Goal: Transaction & Acquisition: Purchase product/service

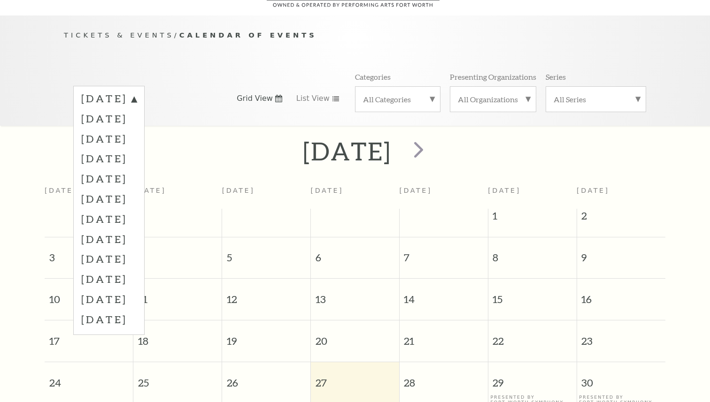
scroll to position [83, 0]
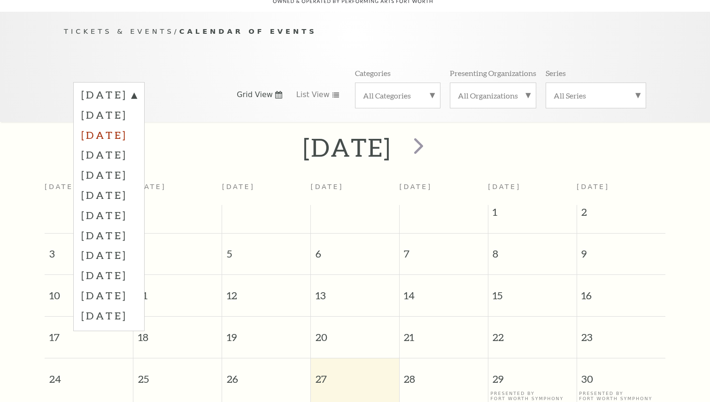
click at [111, 125] on label "October 2025" at bounding box center [108, 135] width 55 height 20
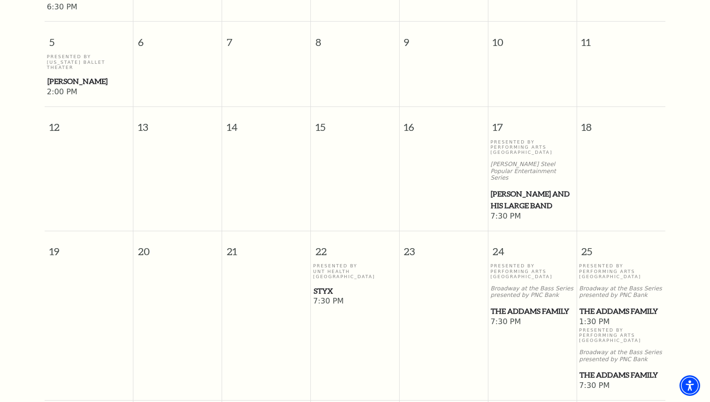
scroll to position [341, 0]
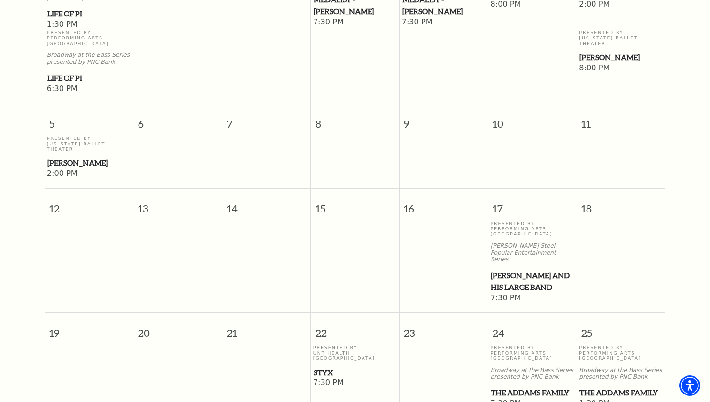
click at [514, 270] on span "[PERSON_NAME] and his Large Band" at bounding box center [531, 281] width 83 height 23
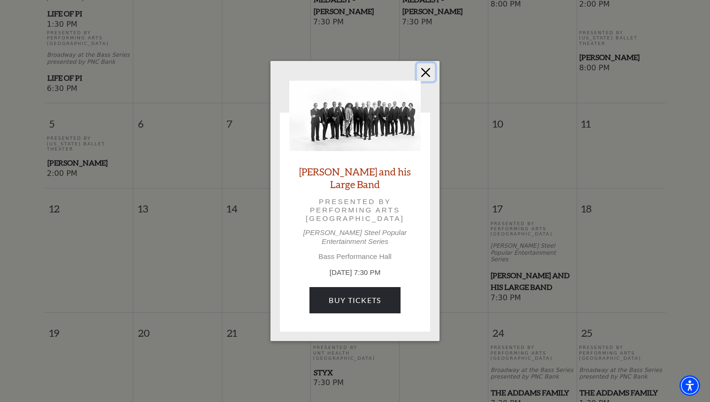
click at [426, 73] on button "Close" at bounding box center [426, 72] width 18 height 18
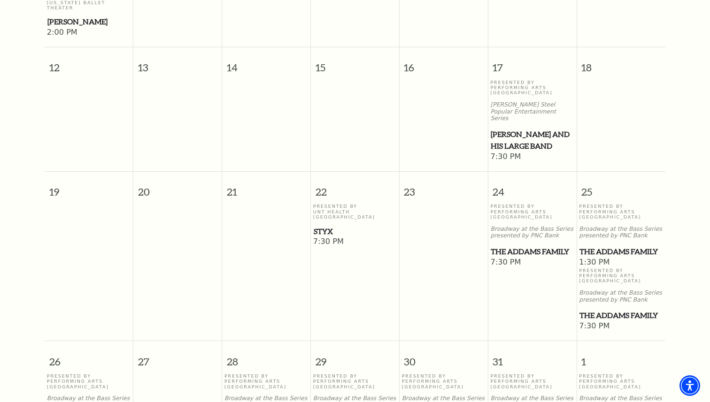
scroll to position [589, 0]
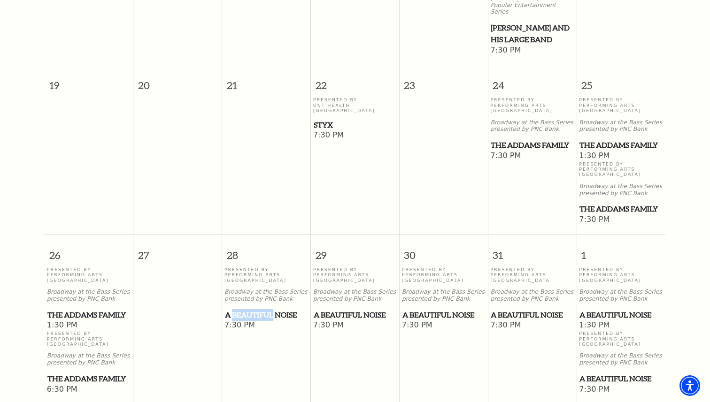
click at [267, 309] on span "A Beautiful Noise" at bounding box center [266, 315] width 83 height 12
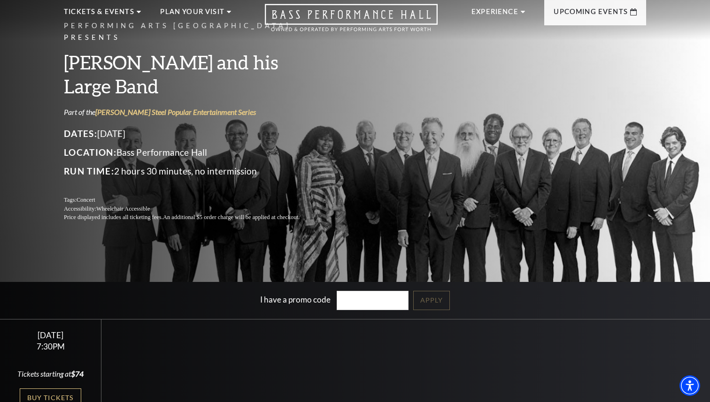
scroll to position [182, 0]
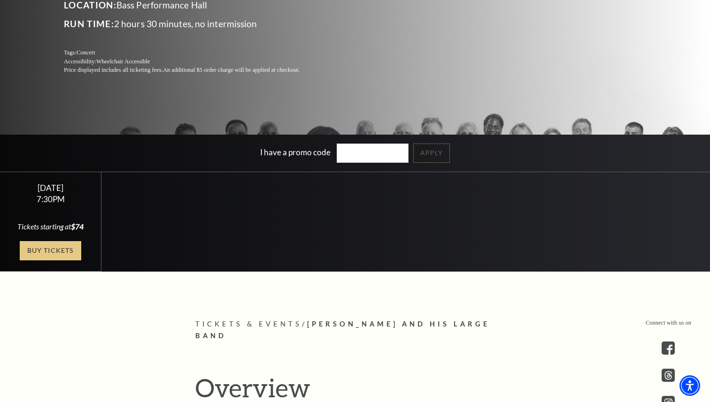
click at [60, 249] on link "Buy Tickets" at bounding box center [50, 250] width 61 height 19
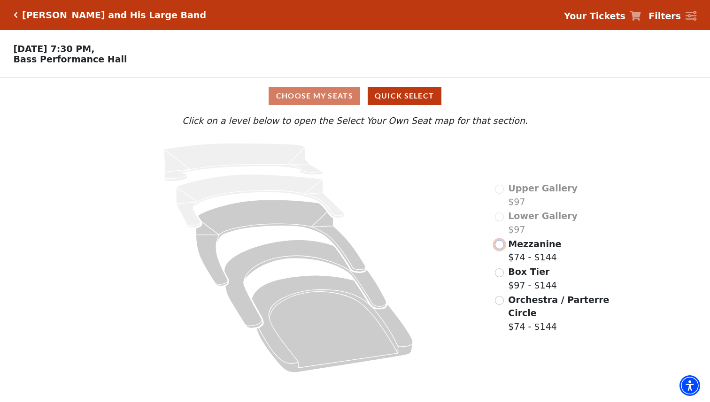
click at [498, 248] on input "Mezzanine$74 - $144\a" at bounding box center [499, 244] width 9 height 9
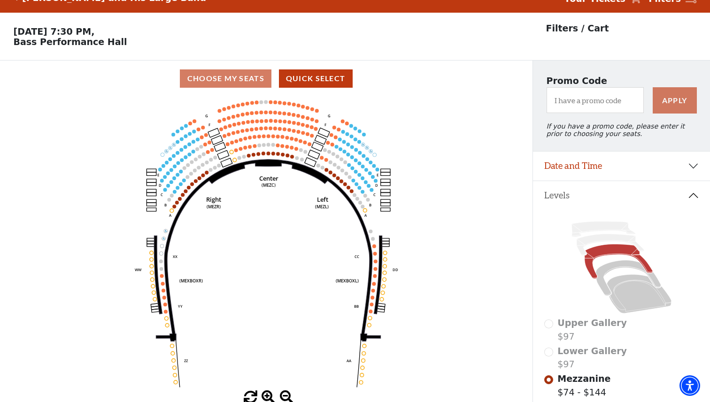
scroll to position [43, 0]
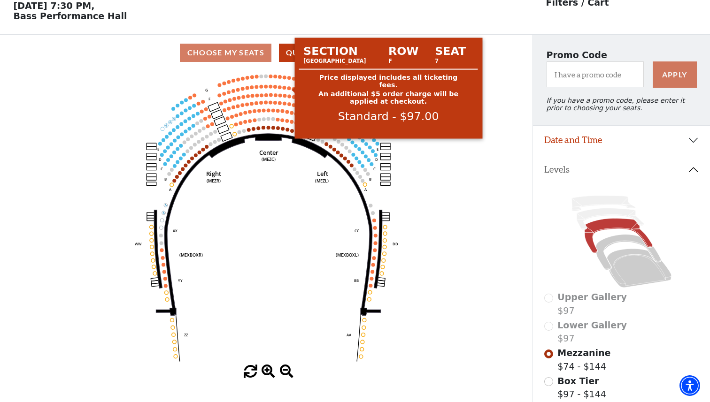
click at [289, 88] on circle at bounding box center [289, 88] width 4 height 4
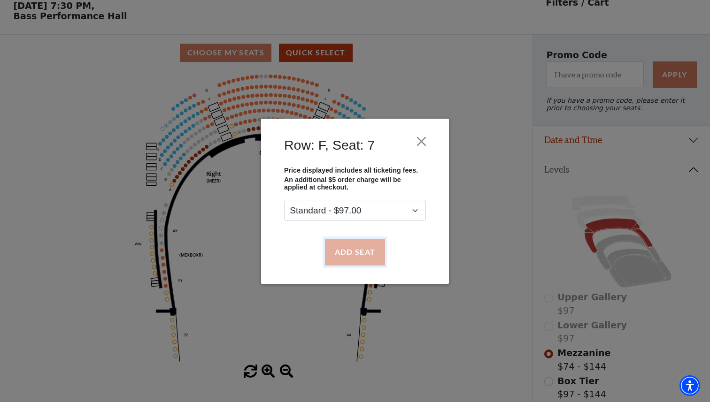
click at [346, 249] on button "Add Seat" at bounding box center [355, 252] width 60 height 26
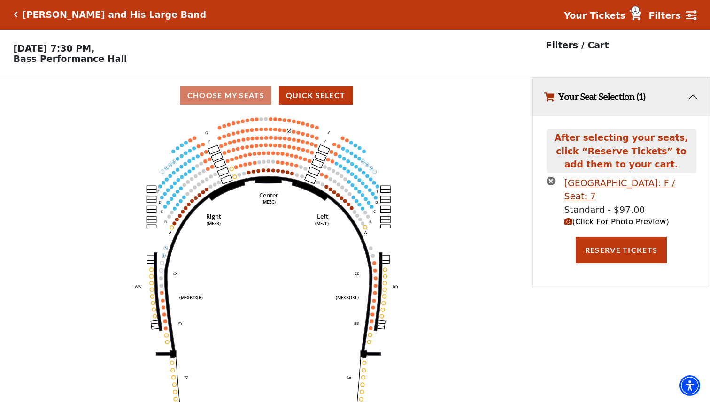
scroll to position [0, 0]
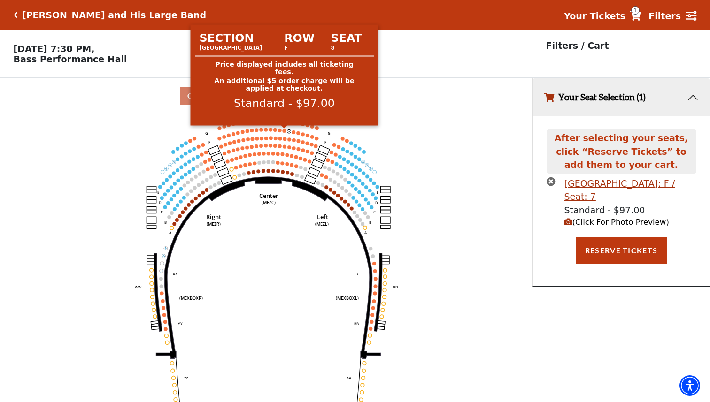
click at [284, 130] on circle at bounding box center [285, 131] width 4 height 4
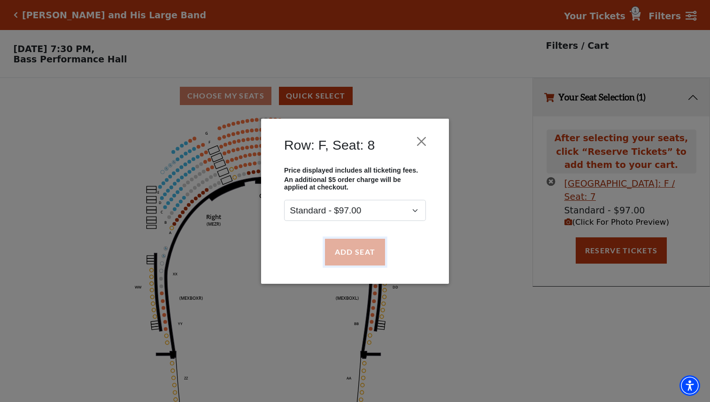
click at [359, 250] on button "Add Seat" at bounding box center [355, 252] width 60 height 26
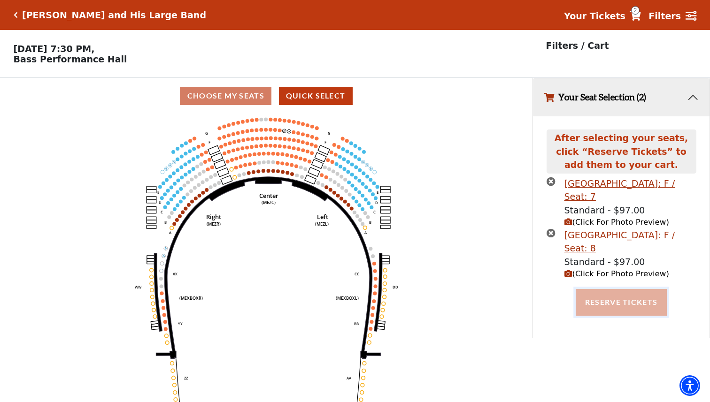
click at [589, 310] on button "Reserve Tickets" at bounding box center [620, 302] width 91 height 26
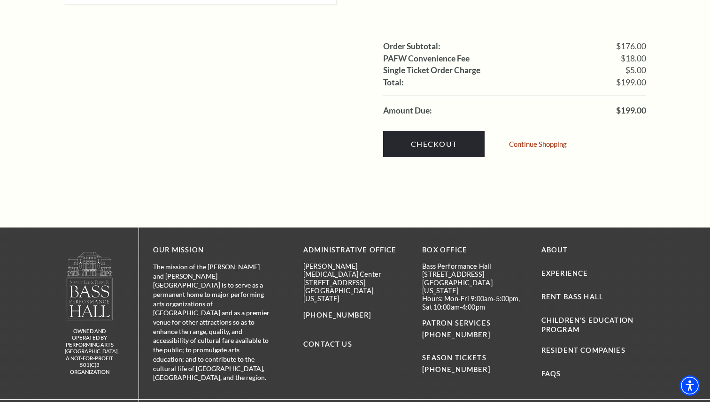
scroll to position [919, 0]
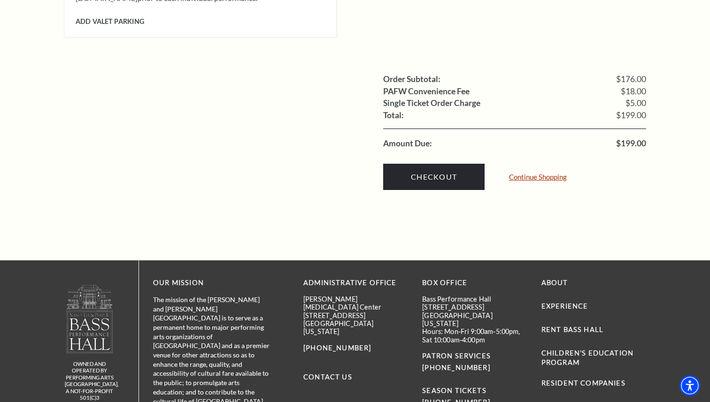
click at [552, 174] on link "Continue Shopping" at bounding box center [538, 177] width 58 height 7
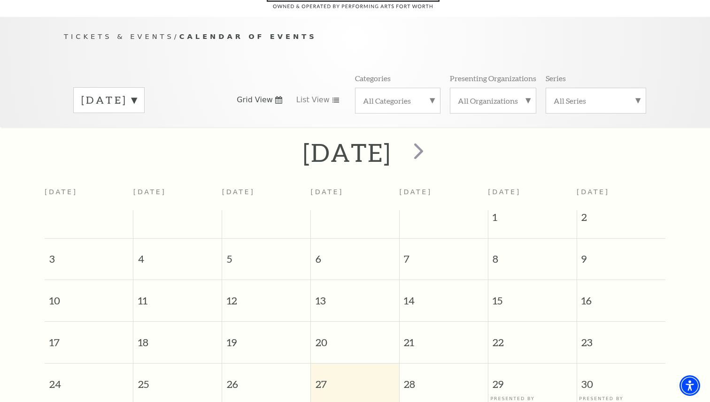
scroll to position [83, 0]
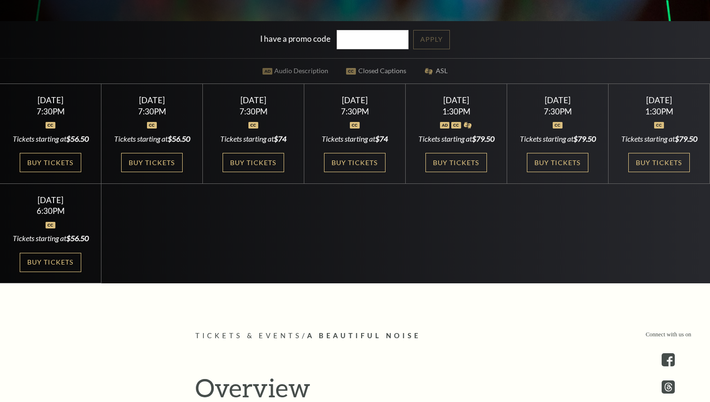
scroll to position [291, 0]
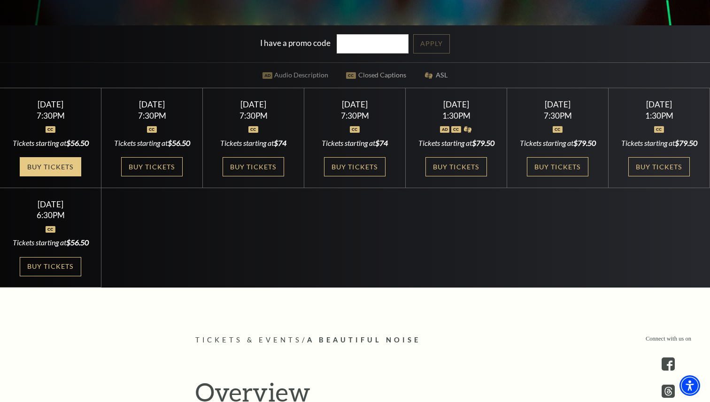
click at [64, 176] on link "Buy Tickets" at bounding box center [50, 166] width 61 height 19
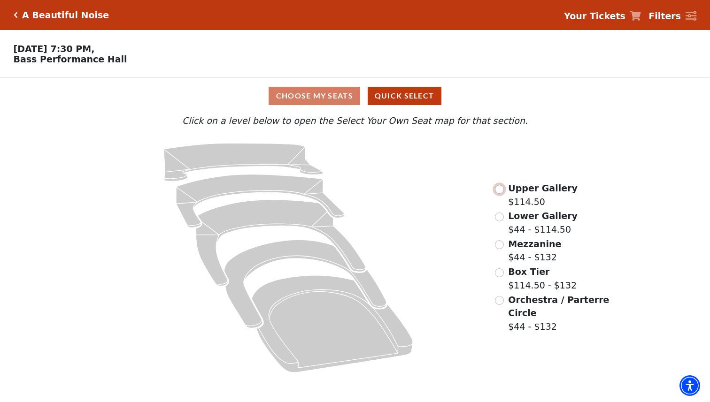
click at [498, 191] on input "Upper Gallery$114.50\a" at bounding box center [499, 189] width 9 height 9
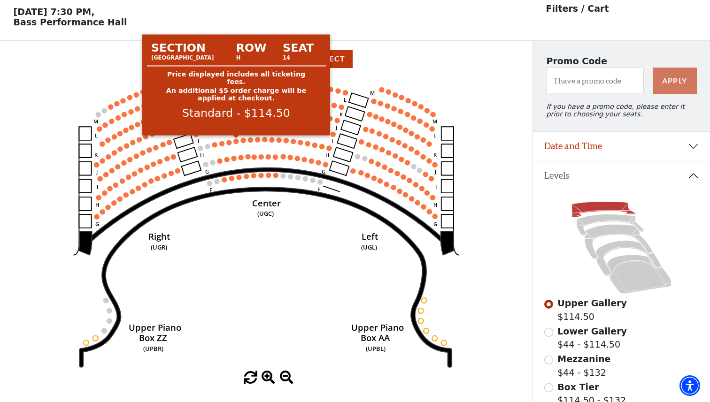
scroll to position [43, 0]
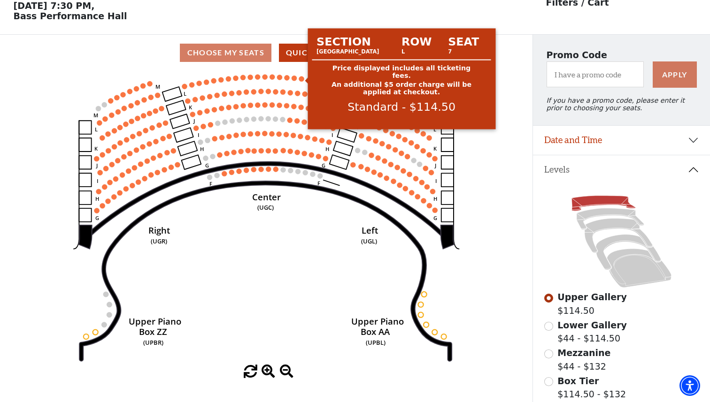
click at [301, 79] on circle at bounding box center [301, 78] width 5 height 5
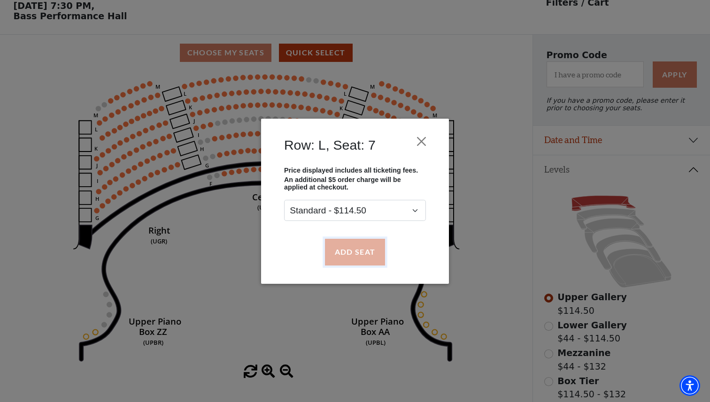
click at [339, 253] on button "Add Seat" at bounding box center [355, 252] width 60 height 26
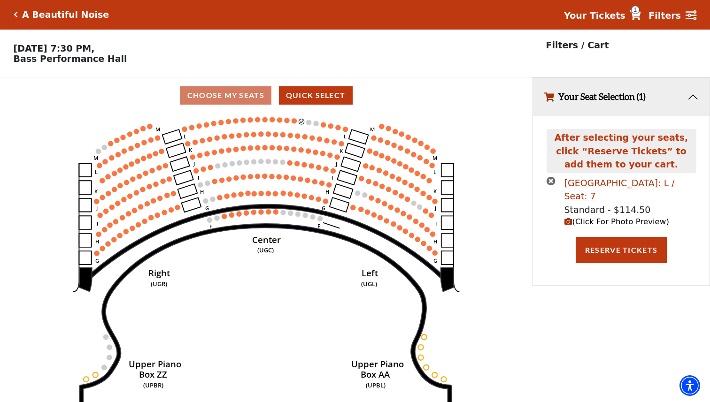
scroll to position [0, 0]
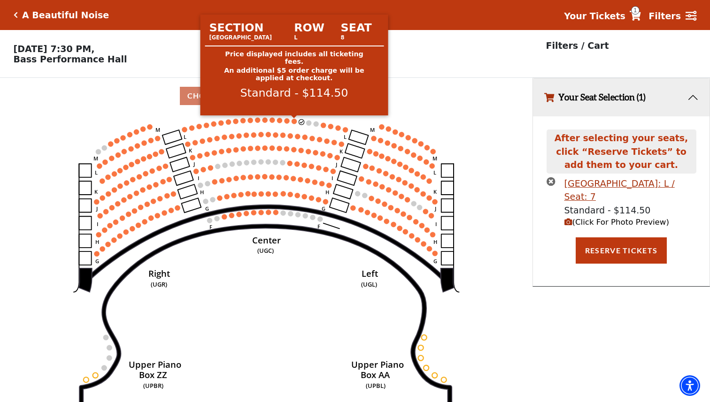
click at [292, 121] on circle at bounding box center [293, 121] width 5 height 5
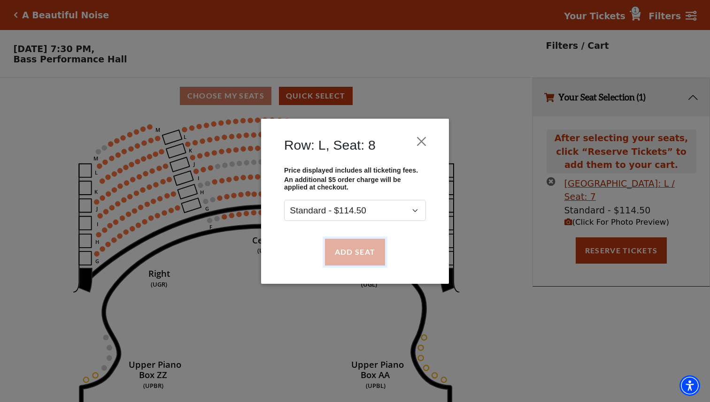
click at [345, 260] on button "Add Seat" at bounding box center [355, 252] width 60 height 26
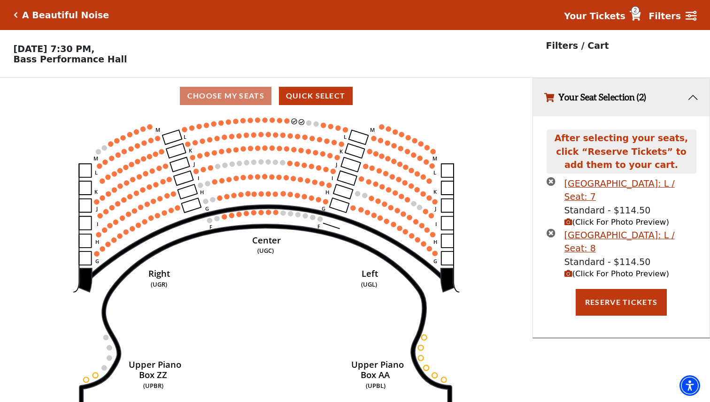
click at [286, 119] on circle at bounding box center [286, 120] width 5 height 5
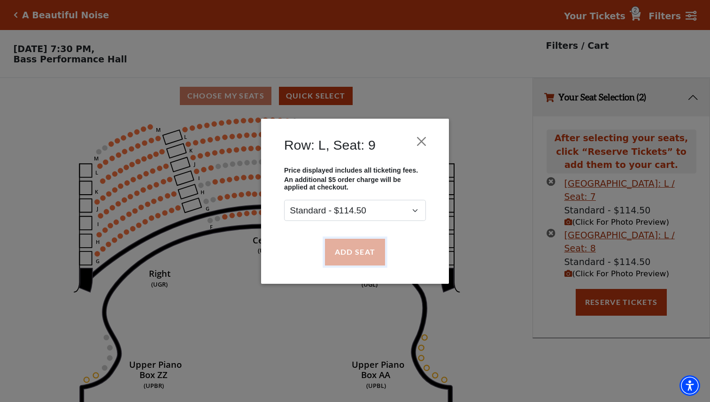
click at [357, 261] on button "Add Seat" at bounding box center [355, 252] width 60 height 26
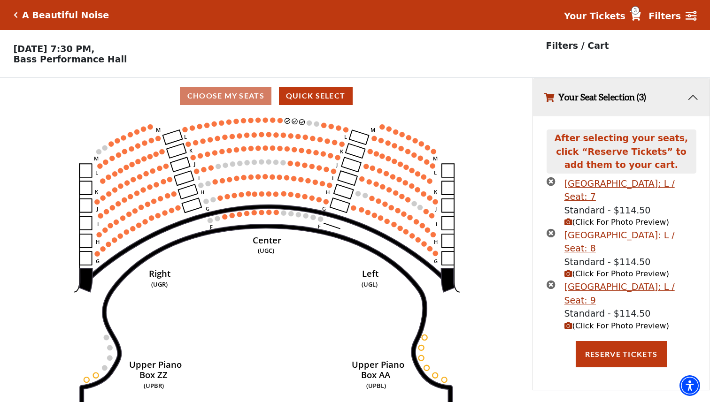
click at [279, 119] on circle at bounding box center [279, 120] width 5 height 5
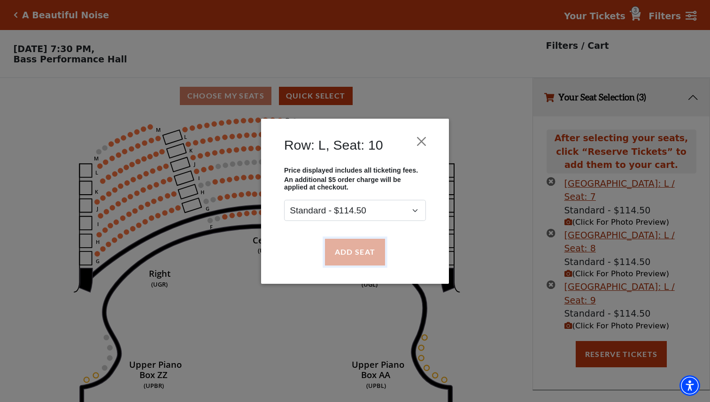
click at [345, 256] on button "Add Seat" at bounding box center [355, 252] width 60 height 26
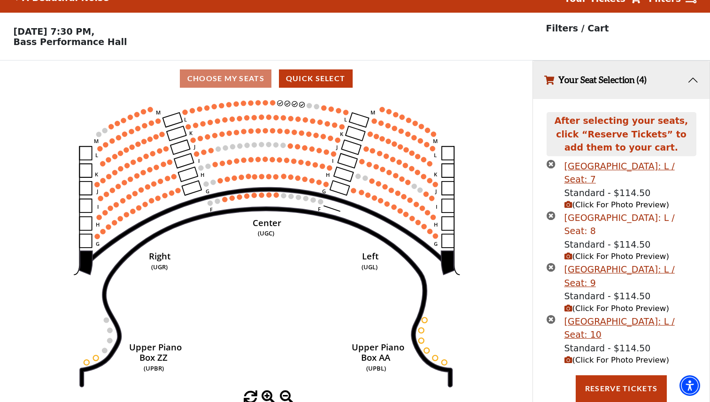
scroll to position [40, 0]
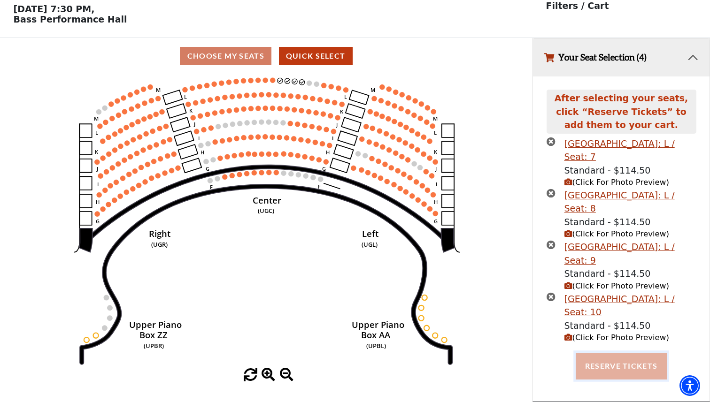
click at [621, 366] on button "Reserve Tickets" at bounding box center [620, 366] width 91 height 26
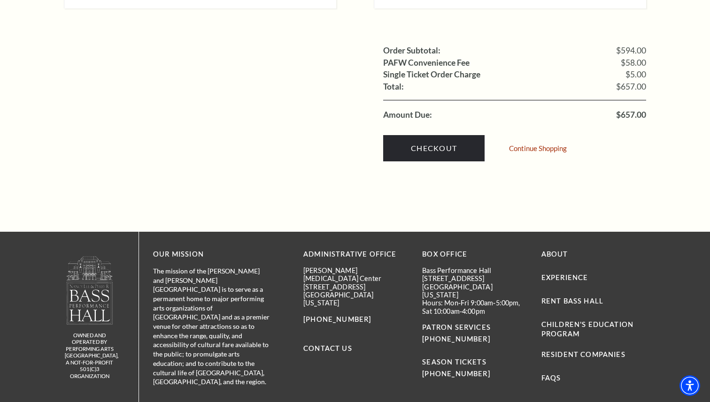
scroll to position [1158, 0]
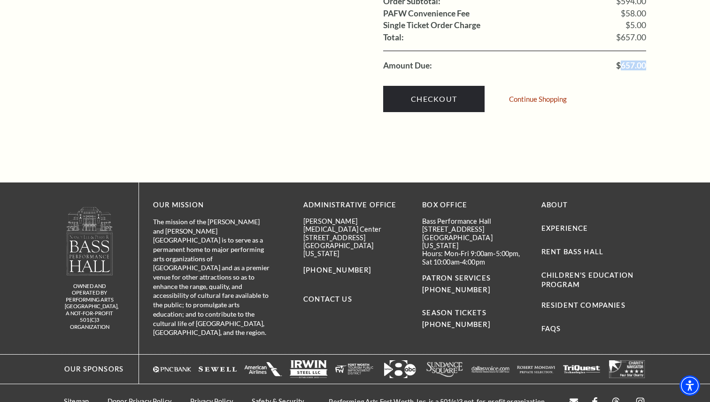
drag, startPoint x: 620, startPoint y: 49, endPoint x: 646, endPoint y: 54, distance: 26.8
copy span "657.00"
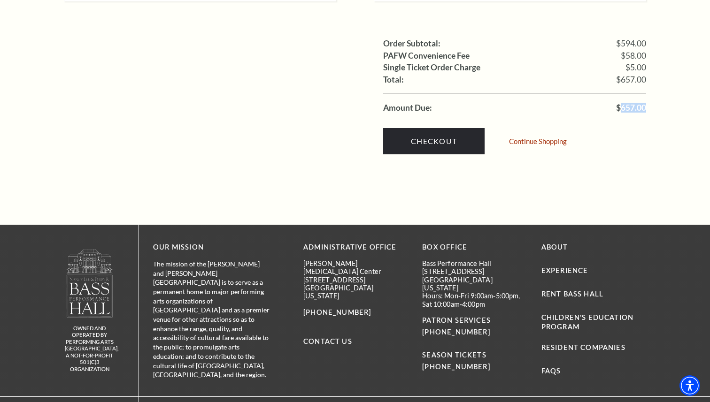
scroll to position [1103, 0]
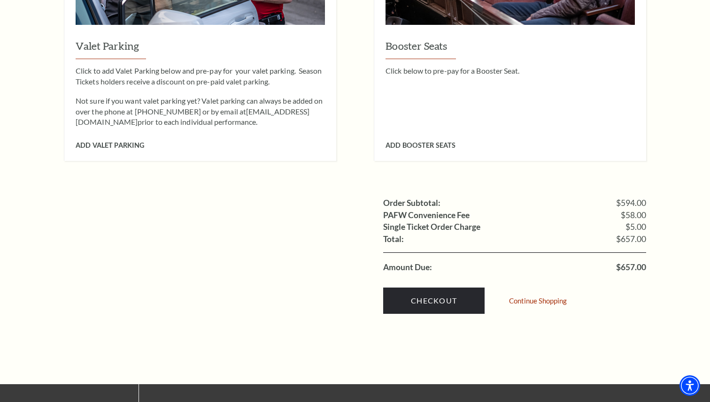
scroll to position [958, 0]
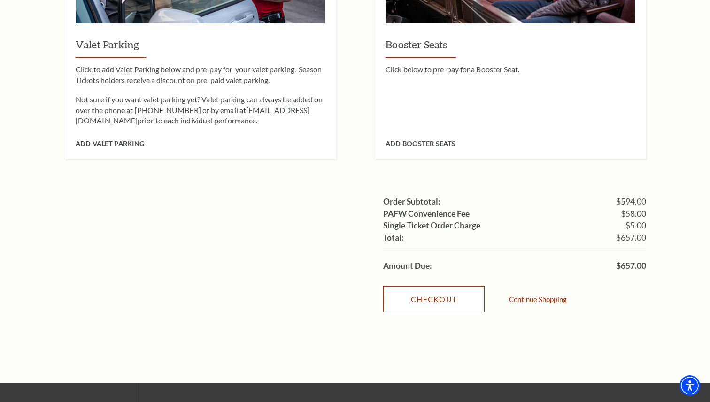
click at [429, 289] on link "Checkout" at bounding box center [433, 299] width 101 height 26
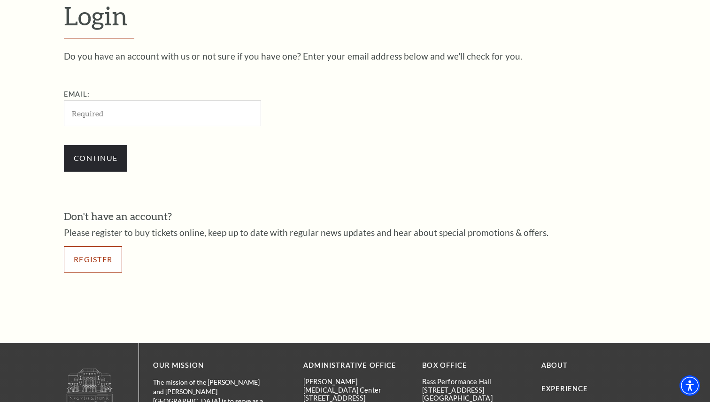
click at [84, 263] on link "Register" at bounding box center [93, 259] width 58 height 26
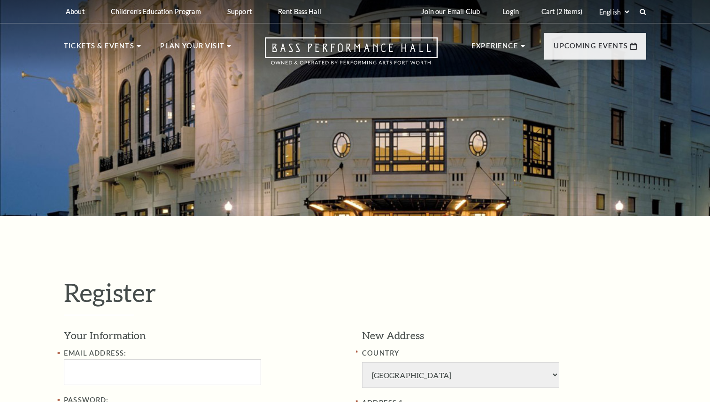
select select "1"
select select "TX"
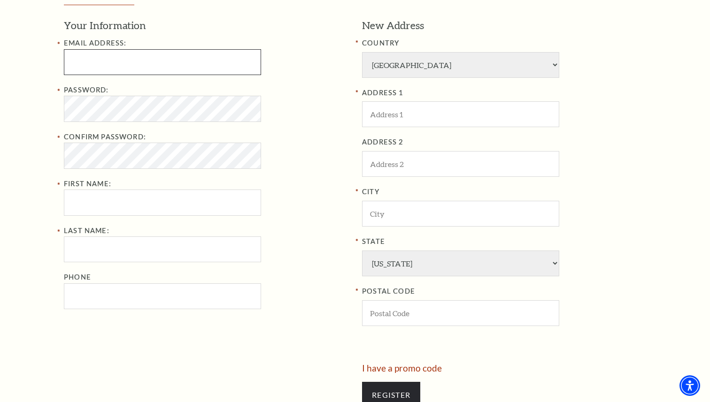
click at [133, 66] on input "Email Address:" at bounding box center [162, 62] width 197 height 26
paste input "m0arleneward@hotmail.com"
type input "m0arleneward@hotmail.com"
click at [301, 112] on div "Password:" at bounding box center [206, 103] width 284 height 38
click at [303, 168] on div "Password: Confirm Password: First Name:" at bounding box center [206, 149] width 284 height 131
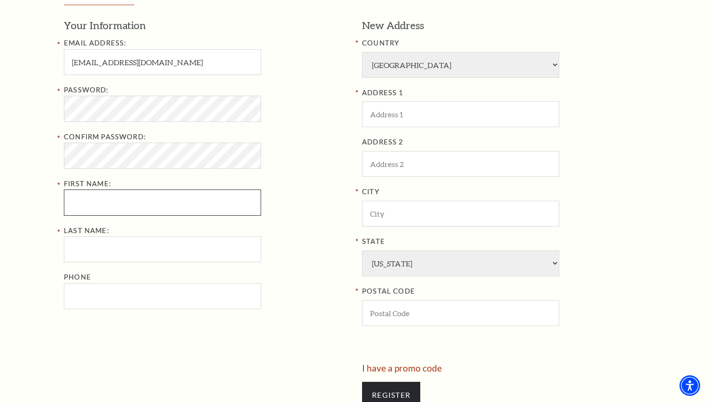
click at [125, 199] on input "First Name:" at bounding box center [162, 203] width 197 height 26
paste input "Marlene Ward"
click at [118, 203] on input "Marlene Ward" at bounding box center [162, 203] width 197 height 26
type input "Marlene"
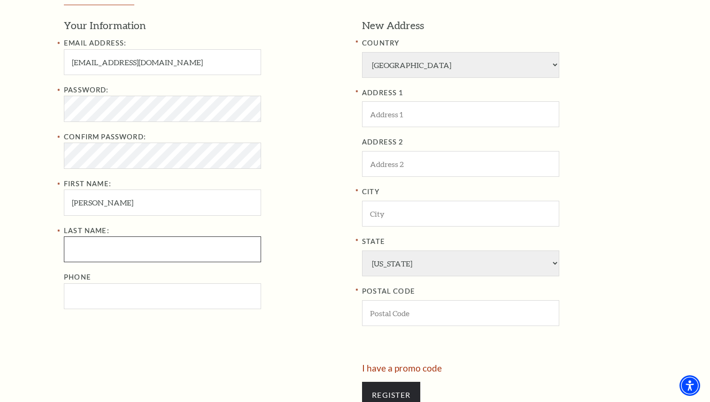
click at [139, 251] on input "Last Name:" at bounding box center [162, 250] width 197 height 26
paste input "Ward"
type input "Ward"
click at [264, 242] on div "Last Name: Ward Phone" at bounding box center [206, 267] width 284 height 84
click at [397, 117] on input "ADDRESS 1" at bounding box center [460, 114] width 197 height 26
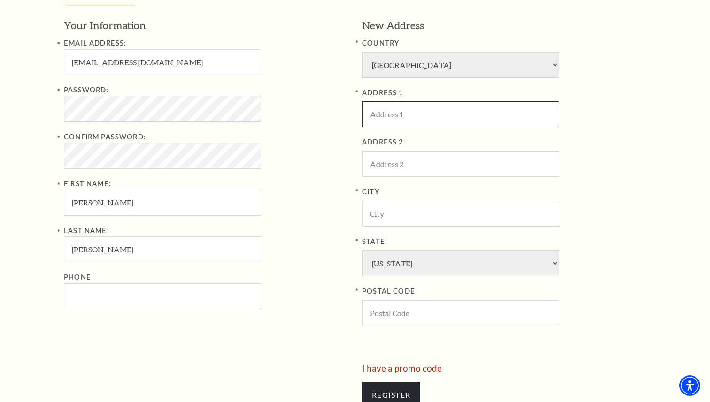
paste input "8409 Baumgarten Dr, Dallas, TX 75228"
click at [453, 118] on input "8409 Baumgarten Dr, Dallas, TX 75228" at bounding box center [460, 114] width 197 height 26
type input "8409 Baumgarten Dr,, TX 75228"
click at [395, 215] on input "City" at bounding box center [460, 214] width 197 height 26
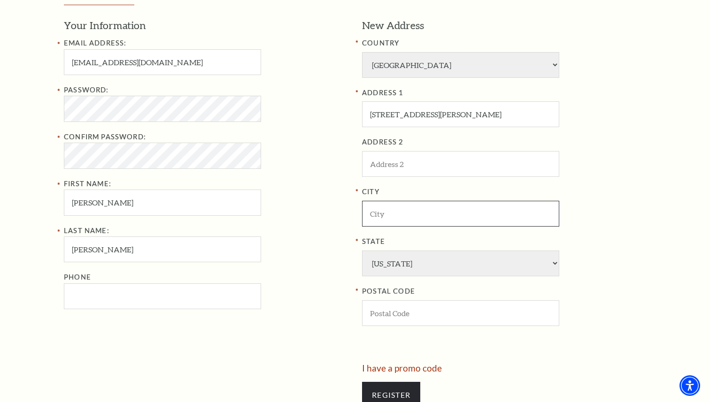
paste input "Dallas"
type input "Dallas"
click at [467, 115] on input "8409 Baumgarten Dr,, TX 75228" at bounding box center [460, 114] width 197 height 26
type input "8409 Baumgarten Dr,, TX"
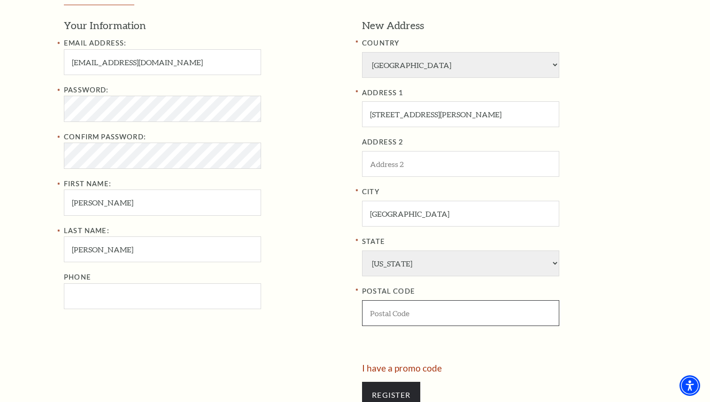
click at [407, 312] on input "POSTAL CODE" at bounding box center [460, 313] width 197 height 26
paste input "75228"
type input "75228"
drag, startPoint x: 446, startPoint y: 113, endPoint x: 548, endPoint y: 116, distance: 102.4
click at [546, 115] on input "8409 Baumgarten Dr,, TX" at bounding box center [460, 114] width 197 height 26
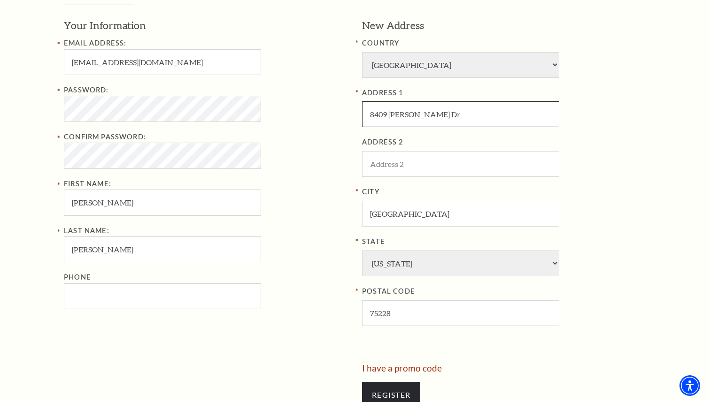
type input "8409 Baumgarten Dr"
click at [627, 163] on div "ADDRESS 2" at bounding box center [504, 157] width 284 height 40
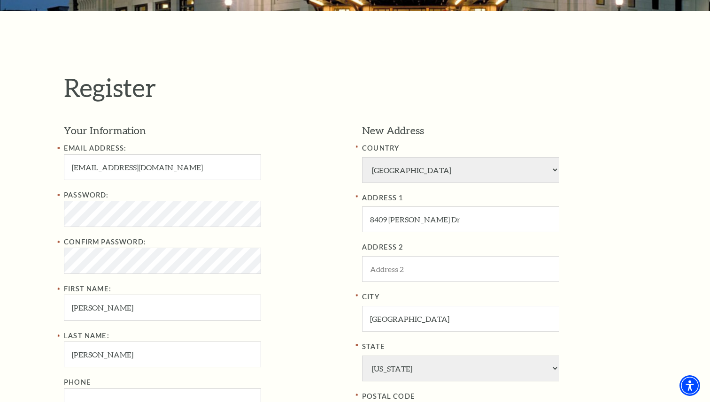
scroll to position [365, 0]
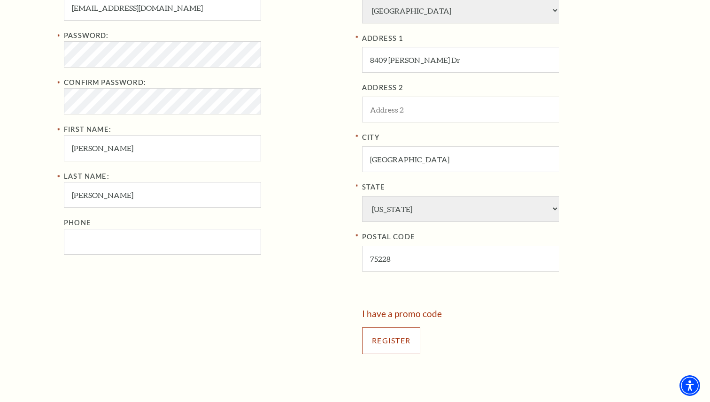
click at [407, 339] on input "Register" at bounding box center [391, 341] width 58 height 26
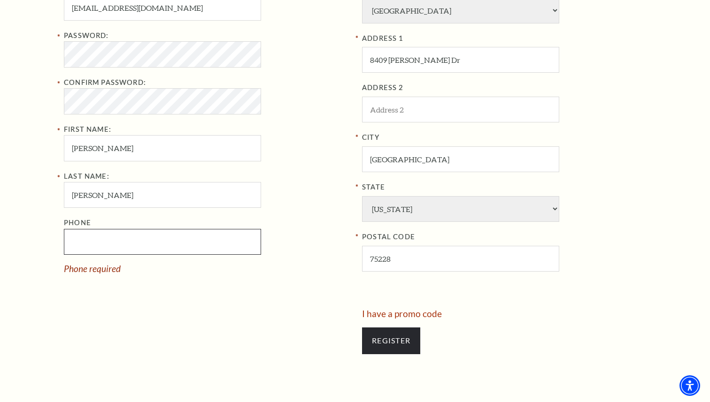
click at [131, 251] on input "Phone" at bounding box center [162, 242] width 197 height 26
paste input "2142578472"
type input "214-257-8472"
click at [268, 293] on div "Your Information Email Address: m0arleneward@hotmail.com Password: Confirm Pass…" at bounding box center [209, 136] width 291 height 345
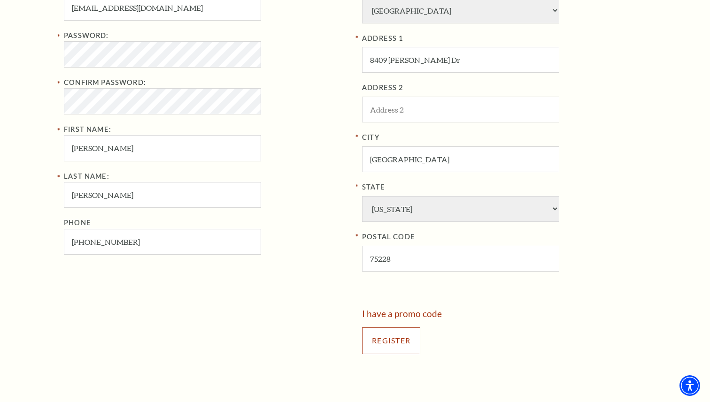
click at [406, 352] on input "Register" at bounding box center [391, 341] width 58 height 26
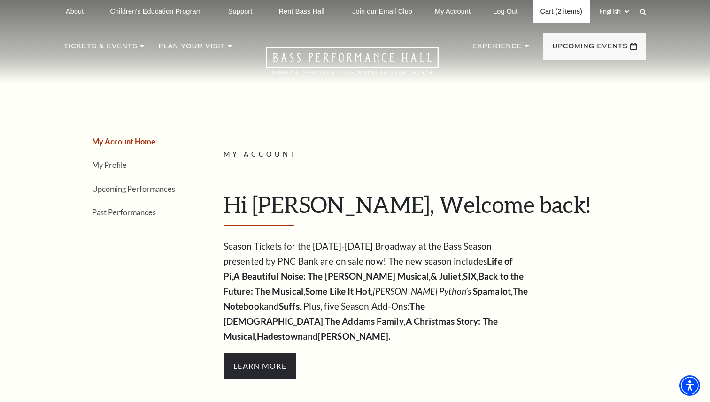
click at [557, 10] on link "Cart (2 items)" at bounding box center [561, 11] width 57 height 23
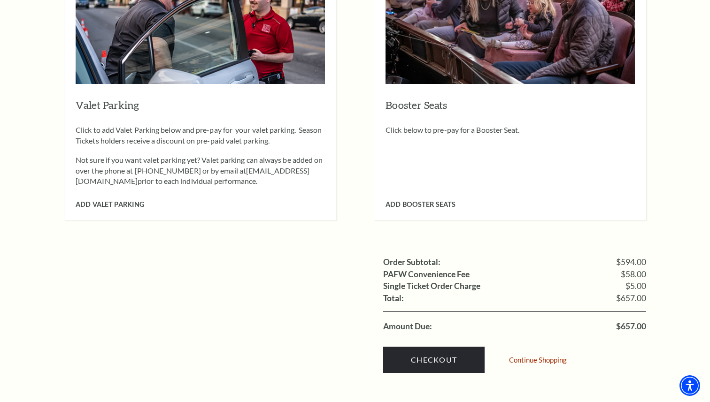
scroll to position [1092, 0]
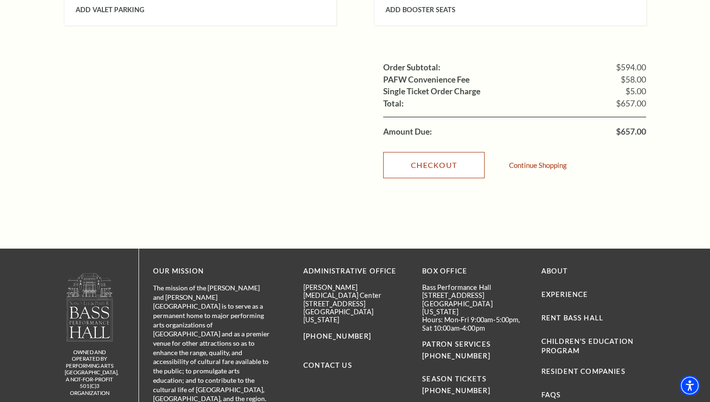
click at [437, 155] on link "Checkout" at bounding box center [433, 165] width 101 height 26
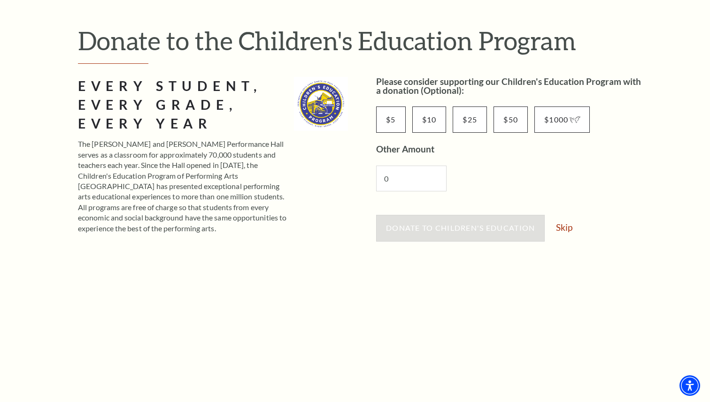
scroll to position [174, 0]
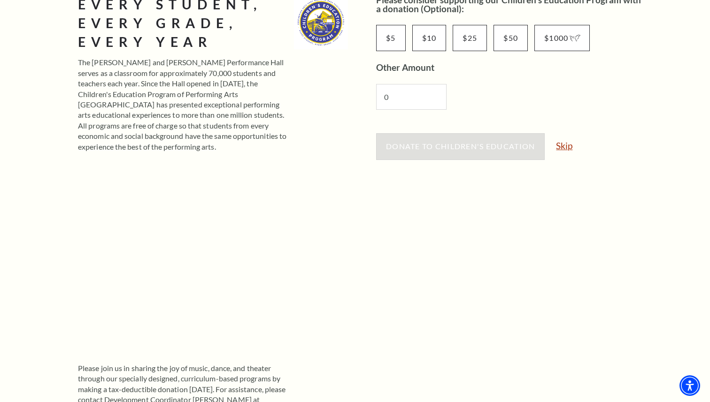
click at [565, 146] on link "Skip" at bounding box center [564, 145] width 16 height 9
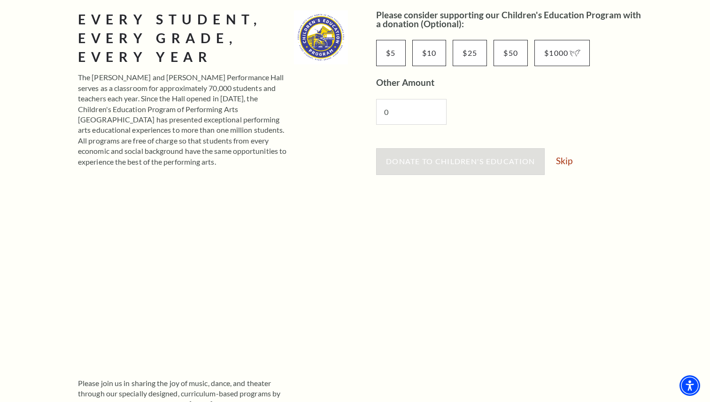
scroll to position [150, 0]
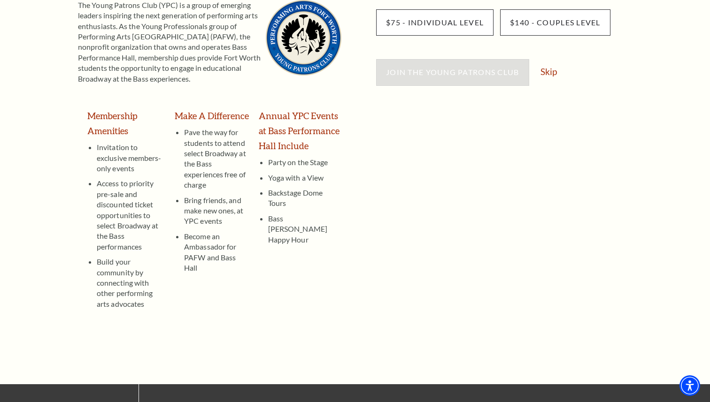
scroll to position [73, 0]
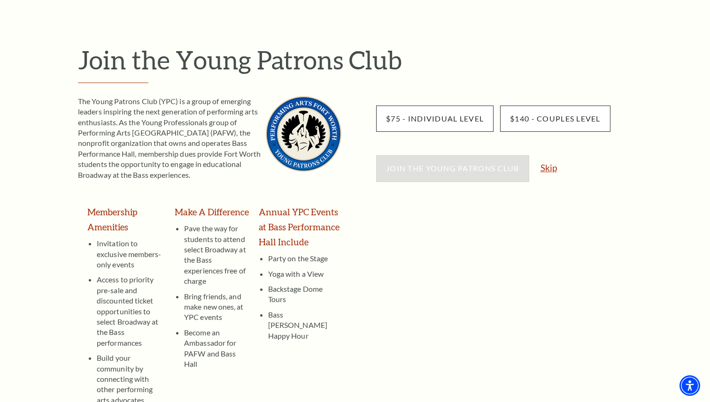
click at [552, 165] on link "Skip" at bounding box center [548, 167] width 16 height 9
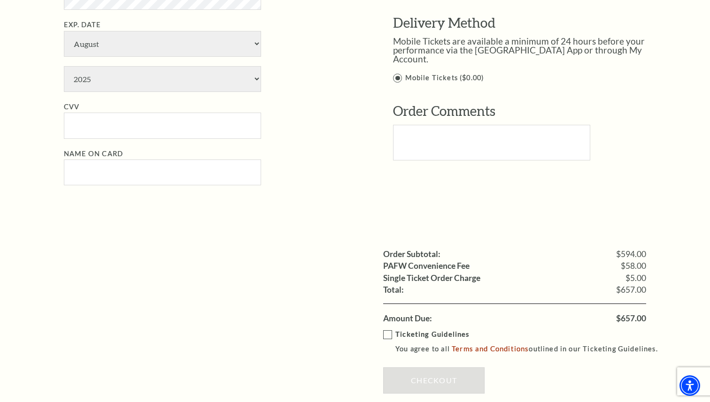
scroll to position [586, 0]
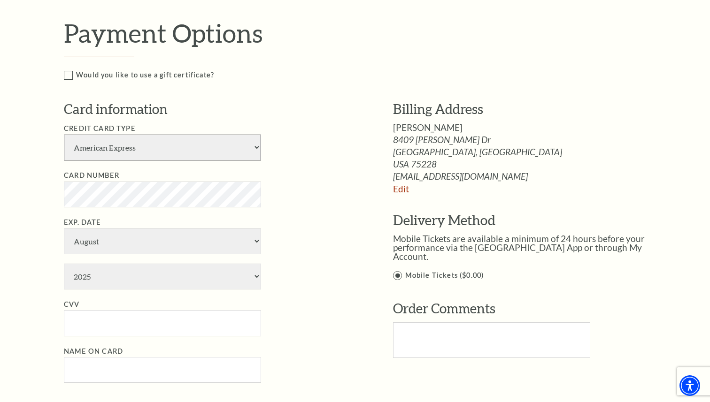
click at [191, 138] on select "American Express Visa Master Card Discover" at bounding box center [162, 148] width 197 height 26
select select "25"
click at [64, 135] on select "American Express Visa Master Card Discover" at bounding box center [162, 148] width 197 height 26
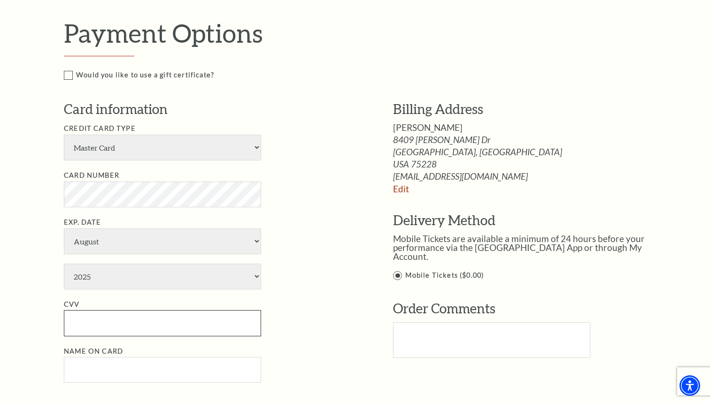
click at [112, 326] on input "CVV" at bounding box center [162, 323] width 197 height 26
type input "235"
click at [320, 306] on li "CVV 235" at bounding box center [214, 318] width 301 height 38
click at [211, 243] on select "January February March April May June July August September October November De…" at bounding box center [162, 242] width 197 height 26
click at [64, 229] on select "January February March April May June July August September October November De…" at bounding box center [162, 242] width 197 height 26
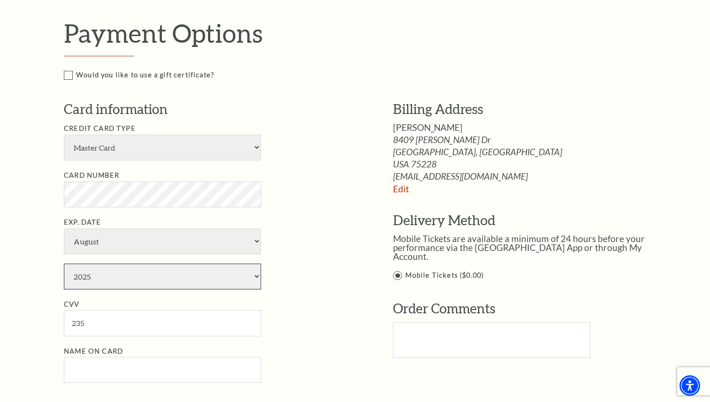
click at [211, 279] on select "2025 2026 2027 2028 2029 2030 2031 2032 2033 2034" at bounding box center [162, 277] width 197 height 26
select select "2031"
click at [64, 264] on select "2025 2026 2027 2028 2029 2030 2031 2032 2033 2034" at bounding box center [162, 277] width 197 height 26
click at [328, 284] on li "Exp. Date January February March April May June July August September October N…" at bounding box center [214, 253] width 301 height 73
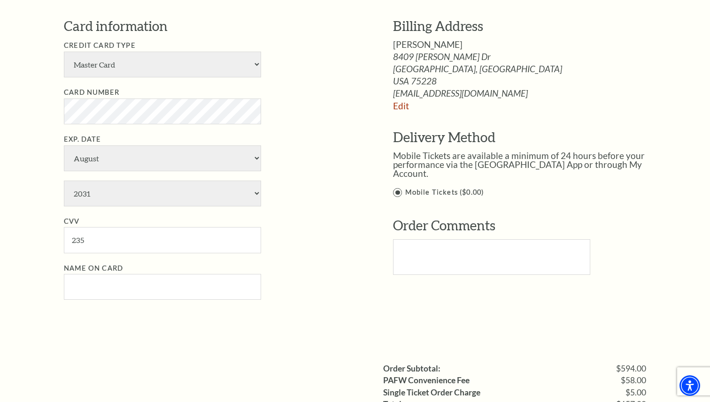
scroll to position [672, 0]
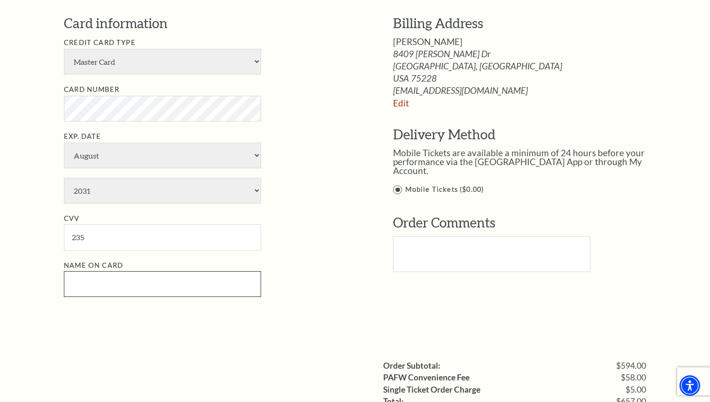
click at [148, 284] on input "Name on Card" at bounding box center [162, 284] width 197 height 26
paste input "Marlene Ward"
type input "Marlene Ward"
click at [287, 232] on li "CVV 235" at bounding box center [214, 232] width 301 height 38
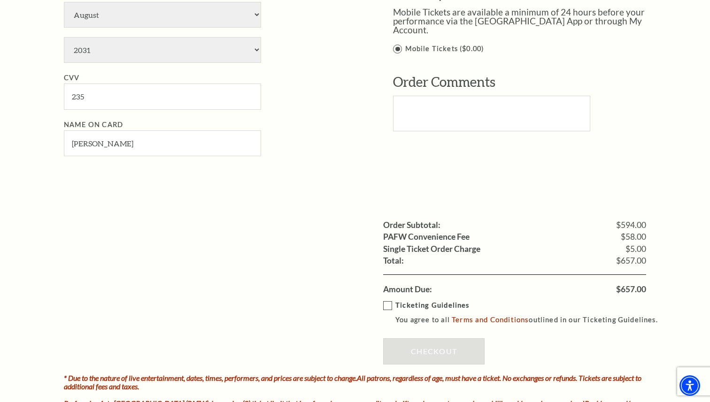
scroll to position [819, 0]
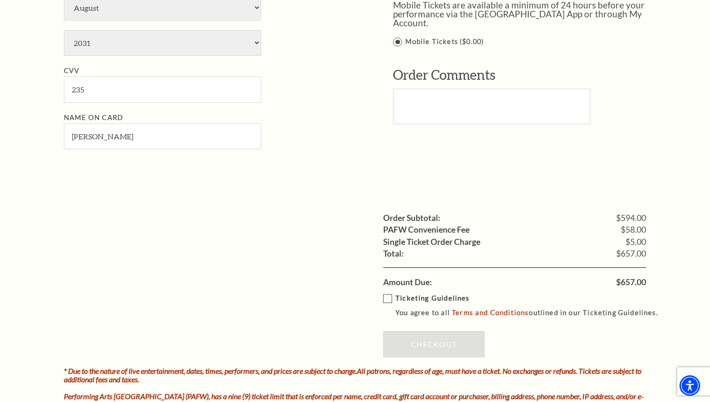
click at [386, 302] on label "Ticketing Guidelines You agree to all Terms and Conditions outlined in our Tick…" at bounding box center [524, 306] width 283 height 26
click at [0, 0] on input "Ticketing Guidelines You agree to all Terms and Conditions outlined in our Tick…" at bounding box center [0, 0] width 0 height 0
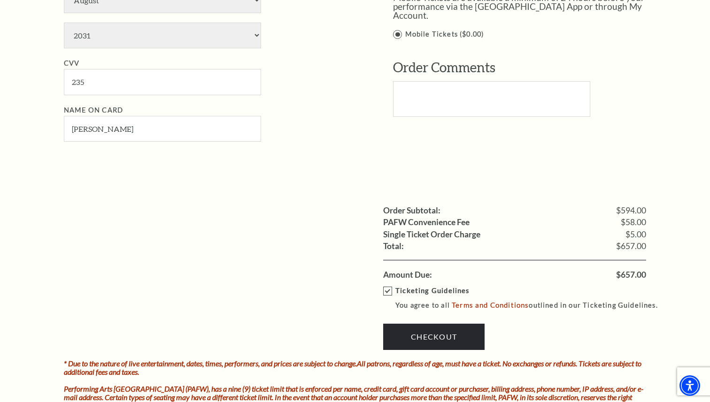
scroll to position [848, 0]
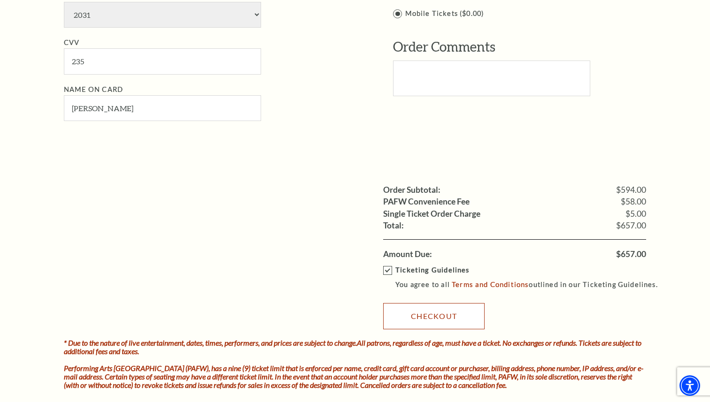
click at [436, 313] on link "Checkout" at bounding box center [433, 316] width 101 height 26
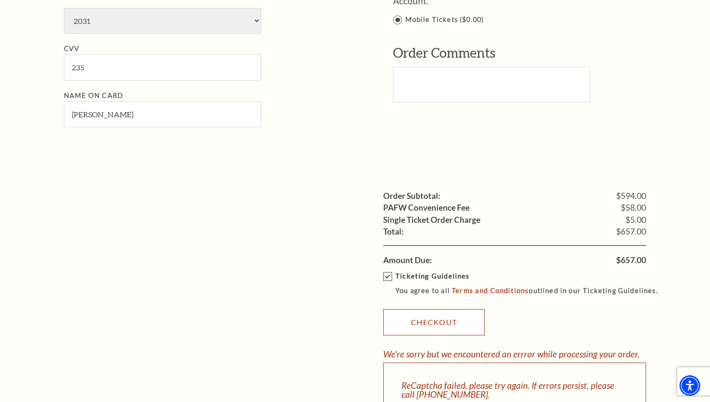
scroll to position [910, 0]
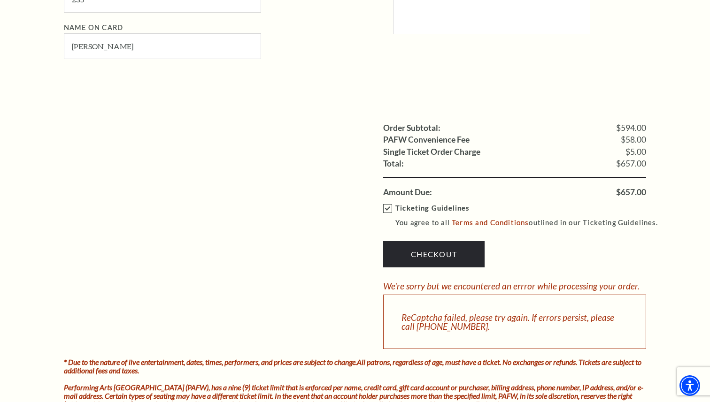
click at [388, 213] on label "Ticketing Guidelines You agree to all Terms and Conditions outlined in our Tick…" at bounding box center [524, 216] width 283 height 26
click at [0, 0] on input "Ticketing Guidelines You agree to all Terms and Conditions outlined in our Tick…" at bounding box center [0, 0] width 0 height 0
click at [388, 213] on label "Ticketing Guidelines You agree to all Terms and Conditions outlined in our Tick…" at bounding box center [524, 216] width 283 height 26
click at [0, 0] on input "Ticketing Guidelines You agree to all Terms and Conditions outlined in our Tick…" at bounding box center [0, 0] width 0 height 0
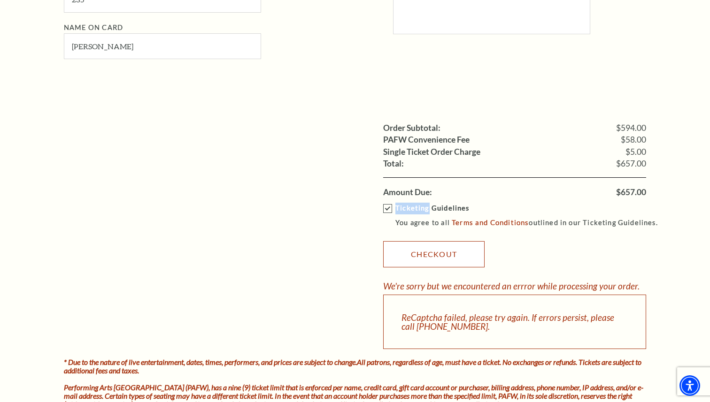
click at [421, 257] on link "Checkout" at bounding box center [433, 254] width 101 height 26
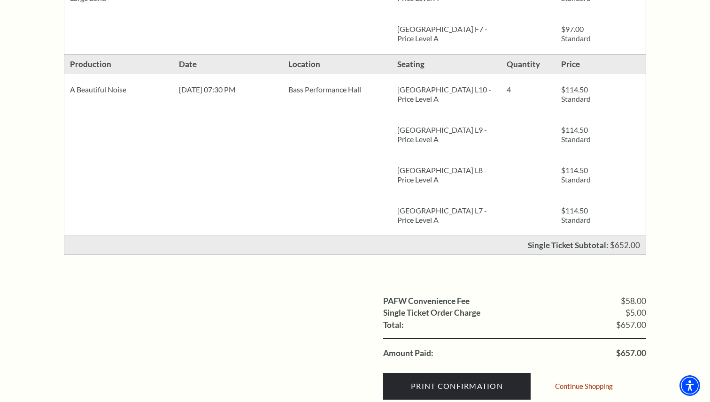
scroll to position [278, 0]
